Goal: Information Seeking & Learning: Learn about a topic

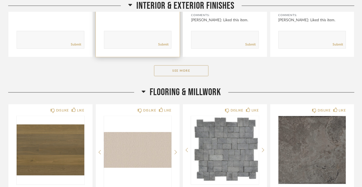
scroll to position [436, 0]
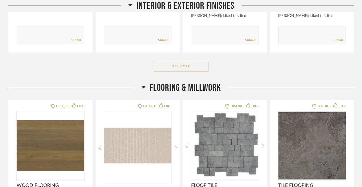
click at [183, 62] on button "See More" at bounding box center [181, 66] width 54 height 11
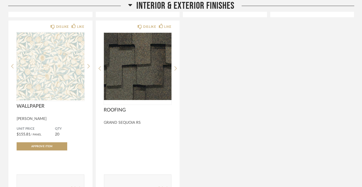
scroll to position [844, 0]
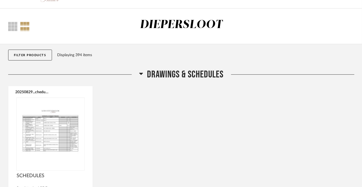
scroll to position [27, 0]
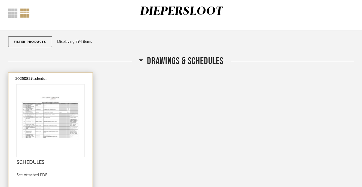
click at [54, 132] on img "0" at bounding box center [51, 118] width 68 height 68
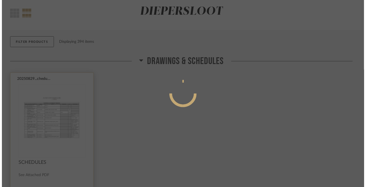
scroll to position [0, 0]
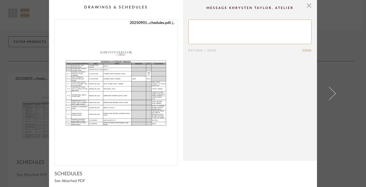
click at [124, 84] on img "0" at bounding box center [116, 90] width 123 height 141
click at [307, 6] on span "button" at bounding box center [309, 5] width 11 height 11
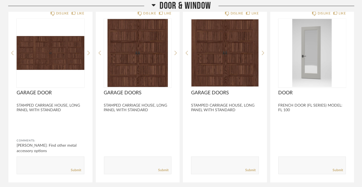
scroll to position [1553, 0]
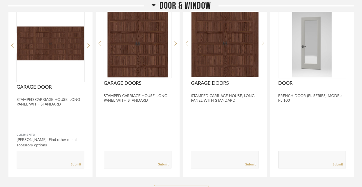
click at [180, 185] on button "See More" at bounding box center [181, 190] width 54 height 11
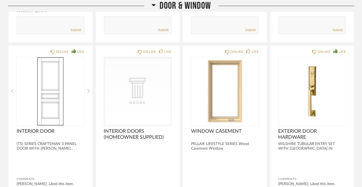
scroll to position [1689, 0]
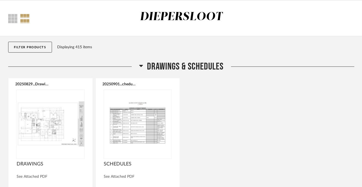
scroll to position [54, 0]
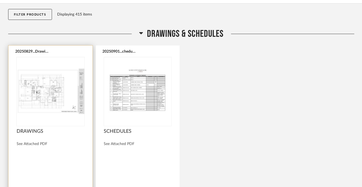
click at [43, 87] on div at bounding box center [51, 91] width 68 height 68
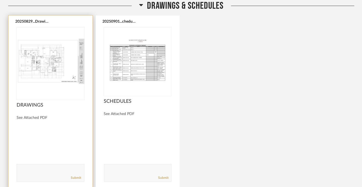
scroll to position [82, 0]
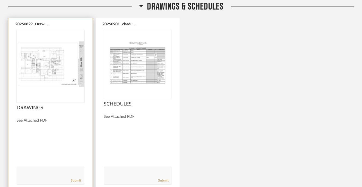
click at [42, 65] on img "0" at bounding box center [51, 64] width 68 height 68
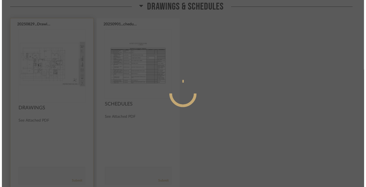
scroll to position [0, 0]
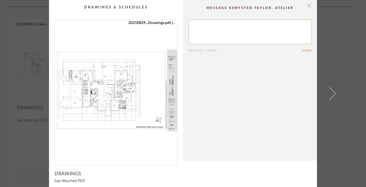
click at [308, 7] on span "button" at bounding box center [309, 5] width 11 height 11
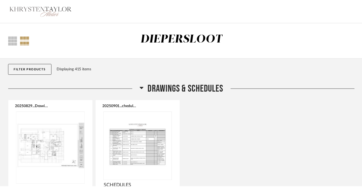
scroll to position [82, 0]
